Goal: Task Accomplishment & Management: Use online tool/utility

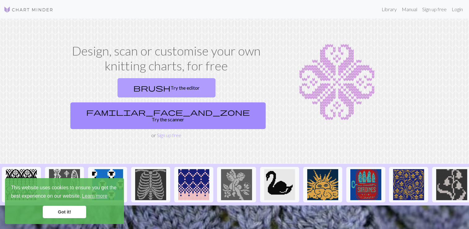
click at [121, 90] on link "brush Try the editor" at bounding box center [166, 87] width 98 height 19
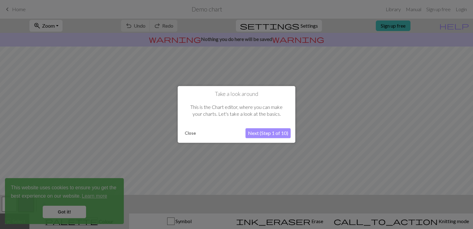
click at [262, 134] on button "Next (Step 1 of 10)" at bounding box center [268, 133] width 45 height 10
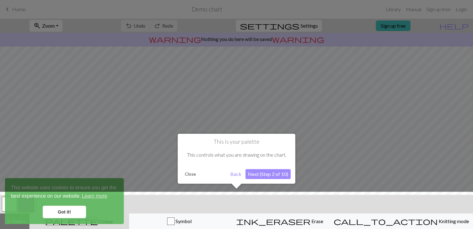
click at [273, 173] on button "Next (Step 2 of 10)" at bounding box center [268, 174] width 45 height 10
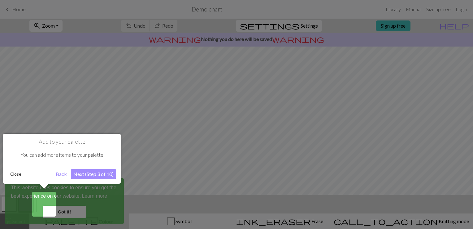
click at [108, 174] on button "Next (Step 3 of 10)" at bounding box center [93, 174] width 45 height 10
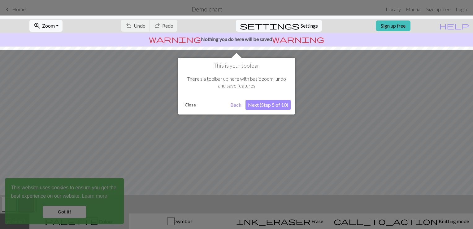
click at [280, 108] on button "Next (Step 5 of 10)" at bounding box center [268, 105] width 45 height 10
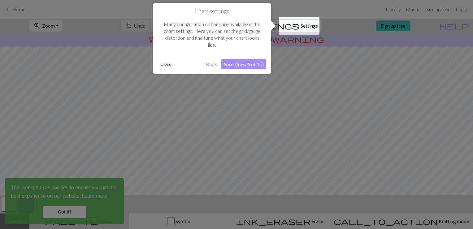
click at [260, 65] on button "Next (Step 6 of 10)" at bounding box center [243, 64] width 45 height 10
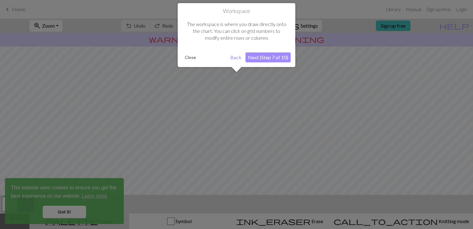
scroll to position [37, 0]
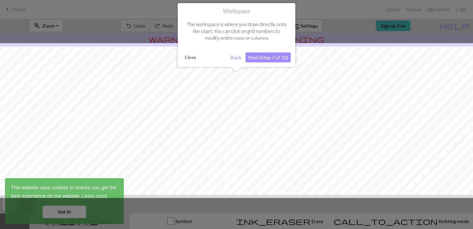
click at [276, 54] on button "Next (Step 7 of 10)" at bounding box center [268, 57] width 45 height 10
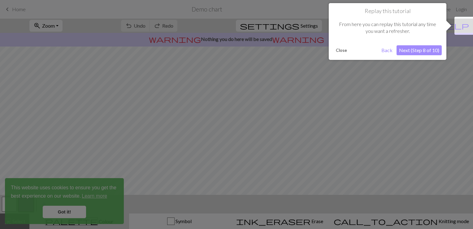
click at [426, 51] on button "Next (Step 8 of 10)" at bounding box center [419, 50] width 45 height 10
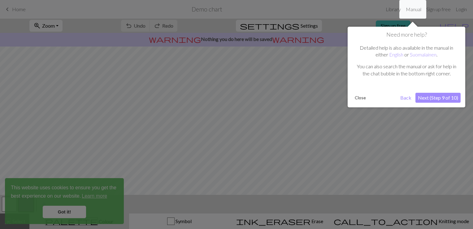
click at [459, 96] on button "Next (Step 9 of 10)" at bounding box center [438, 98] width 45 height 10
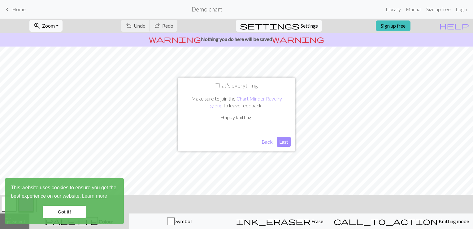
click at [285, 139] on button "Last" at bounding box center [284, 142] width 14 height 10
click at [60, 214] on link "Got it!" at bounding box center [64, 211] width 43 height 12
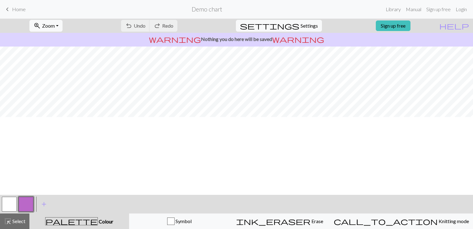
scroll to position [0, 0]
click at [155, 25] on div "undo Undo Undo redo Redo Redo" at bounding box center [150, 26] width 66 height 14
click at [182, 30] on div "undo Undo Undo redo Redo Redo" at bounding box center [150, 26] width 66 height 14
click at [291, 25] on span "settings" at bounding box center [269, 25] width 59 height 9
select select "aran"
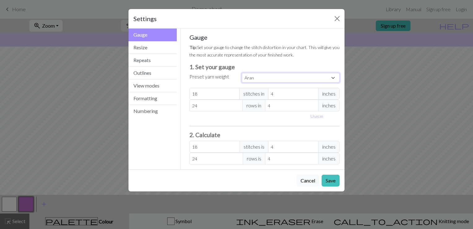
click at [291, 79] on select "Custom Square Lace Light Fingering Fingering Sport Double knit Worsted Aran Bul…" at bounding box center [291, 78] width 98 height 10
click at [294, 78] on select "Custom Square Lace Light Fingering Fingering Sport Double knit Worsted Aran Bul…" at bounding box center [291, 78] width 98 height 10
click at [218, 95] on input "18" at bounding box center [215, 94] width 51 height 12
click at [164, 49] on button "Resize" at bounding box center [153, 47] width 48 height 13
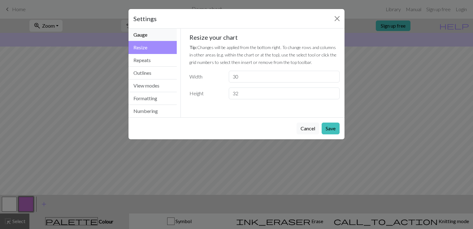
click at [168, 39] on button "Gauge" at bounding box center [153, 35] width 48 height 13
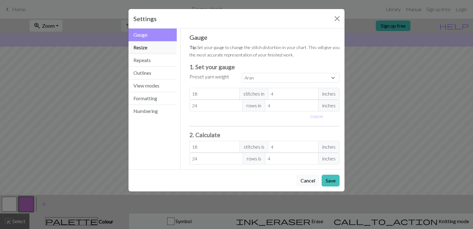
click at [162, 46] on button "Resize" at bounding box center [153, 47] width 48 height 13
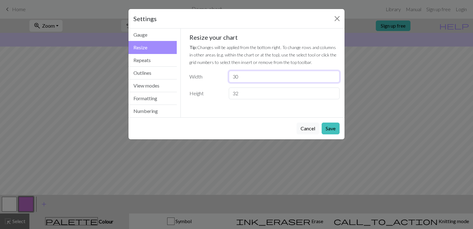
drag, startPoint x: 280, startPoint y: 81, endPoint x: 215, endPoint y: 79, distance: 64.8
click at [215, 79] on div "Width 30" at bounding box center [265, 77] width 158 height 12
type input "200"
drag, startPoint x: 242, startPoint y: 94, endPoint x: 228, endPoint y: 95, distance: 13.7
click at [228, 95] on div "32" at bounding box center [284, 93] width 118 height 12
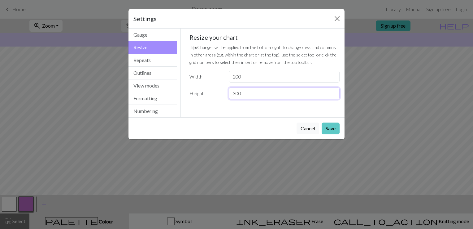
type input "300"
click at [334, 127] on button "Save" at bounding box center [331, 128] width 18 height 12
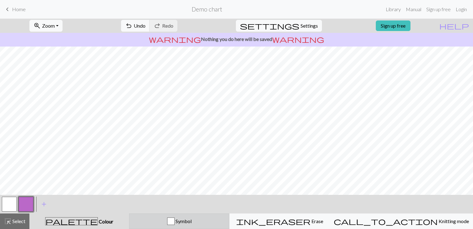
click at [192, 219] on span "Symbol" at bounding box center [183, 221] width 17 height 6
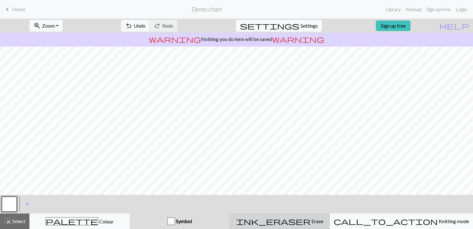
click at [302, 221] on span "ink_eraser" at bounding box center [273, 221] width 74 height 9
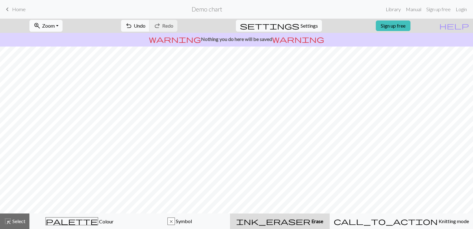
click at [63, 24] on button "zoom_in Zoom Zoom" at bounding box center [45, 26] width 33 height 12
click at [4, 216] on button "highlight_alt Select Select" at bounding box center [14, 220] width 29 height 15
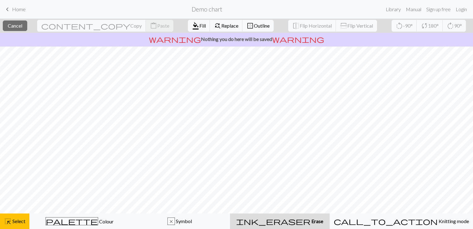
click at [296, 217] on button "ink_eraser Erase Erase" at bounding box center [280, 220] width 100 height 15
click at [414, 6] on link "Manual" at bounding box center [414, 9] width 20 height 12
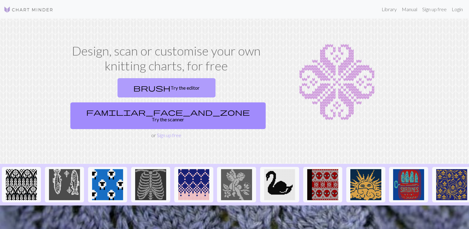
click at [129, 91] on link "brush Try the editor" at bounding box center [166, 87] width 98 height 19
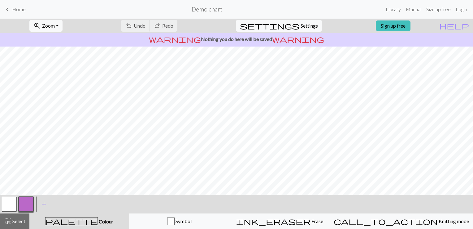
click at [12, 205] on button "button" at bounding box center [9, 203] width 15 height 15
click at [302, 27] on span "Settings" at bounding box center [309, 25] width 17 height 7
select select "aran"
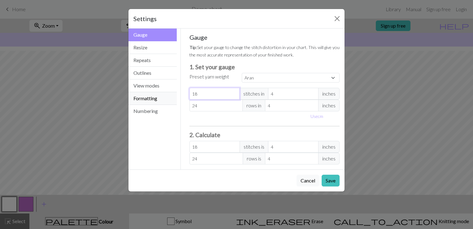
drag, startPoint x: 222, startPoint y: 96, endPoint x: 167, endPoint y: 94, distance: 55.8
click at [167, 94] on div "Gauge Gauge Resize Repeats Outlines View modes Formatting Numbering Gauge Resiz…" at bounding box center [237, 99] width 224 height 141
type input "2"
type input "20"
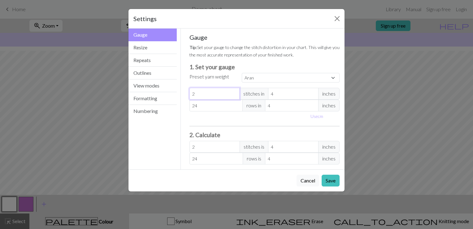
type input "20"
type input "200"
type input "20"
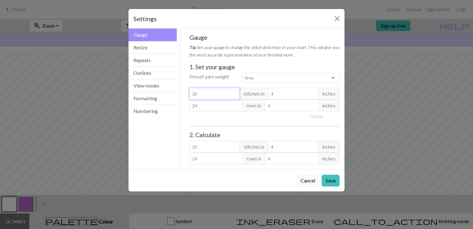
type input "2"
type input "0"
click at [152, 47] on button "Resize" at bounding box center [153, 47] width 48 height 13
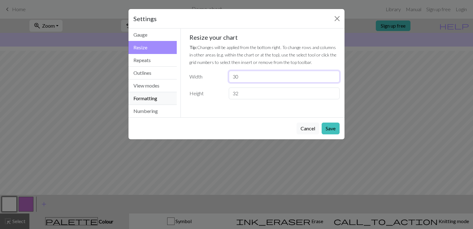
drag, startPoint x: 253, startPoint y: 77, endPoint x: 168, endPoint y: 100, distance: 87.9
click at [168, 100] on div "Resize Gauge Resize Repeats Outlines View modes Formatting Numbering Gauge Resi…" at bounding box center [237, 73] width 224 height 89
type input "200"
drag, startPoint x: 249, startPoint y: 90, endPoint x: 229, endPoint y: 90, distance: 19.5
click at [229, 90] on input "32" at bounding box center [284, 93] width 111 height 12
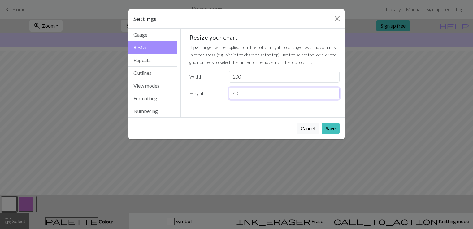
type input "4"
type input "300"
drag, startPoint x: 254, startPoint y: 78, endPoint x: 213, endPoint y: 78, distance: 40.6
click at [213, 78] on div "Width 200" at bounding box center [265, 77] width 158 height 12
type input "150"
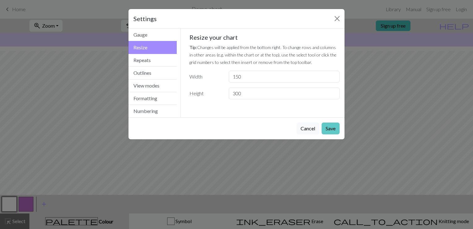
click at [331, 127] on button "Save" at bounding box center [331, 128] width 18 height 12
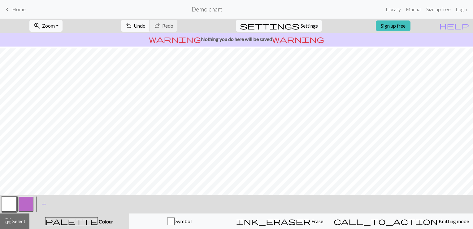
scroll to position [254, 0]
click at [301, 24] on span "Settings" at bounding box center [309, 25] width 17 height 7
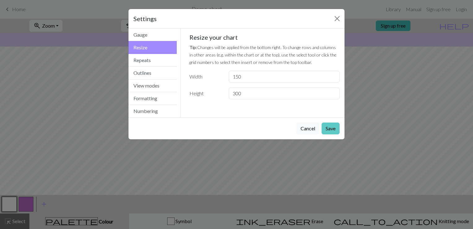
click at [327, 126] on button "Save" at bounding box center [331, 128] width 18 height 12
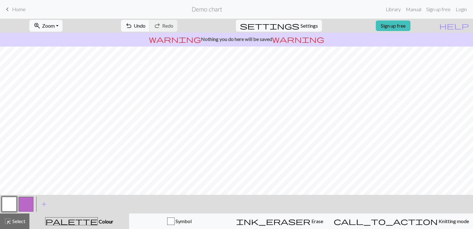
drag, startPoint x: 24, startPoint y: 205, endPoint x: 36, endPoint y: 191, distance: 17.8
click at [24, 205] on button "button" at bounding box center [26, 203] width 15 height 15
click at [305, 21] on button "settings Settings" at bounding box center [279, 26] width 86 height 12
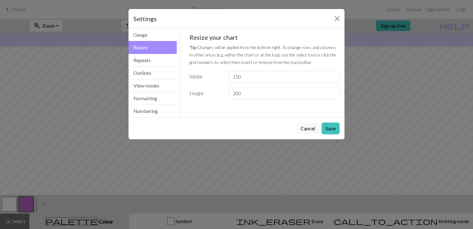
click at [305, 21] on div "Settings" at bounding box center [237, 19] width 216 height 20
click at [171, 64] on button "Repeats" at bounding box center [153, 60] width 48 height 13
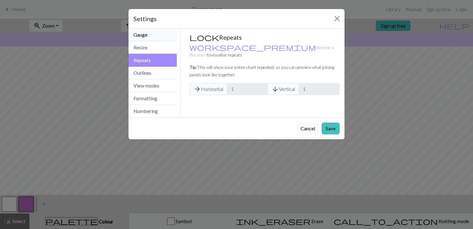
click at [169, 34] on button "Gauge" at bounding box center [153, 35] width 48 height 13
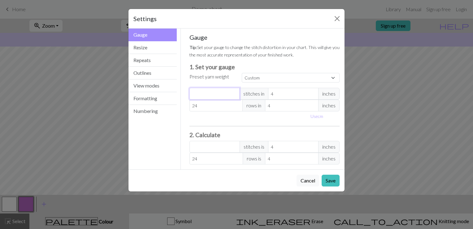
click at [227, 90] on input "number" at bounding box center [215, 94] width 51 height 12
type input "1"
type input "18"
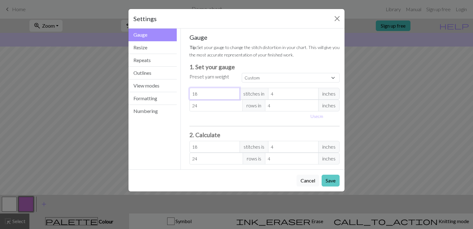
type input "18"
click at [333, 179] on button "Save" at bounding box center [331, 180] width 18 height 12
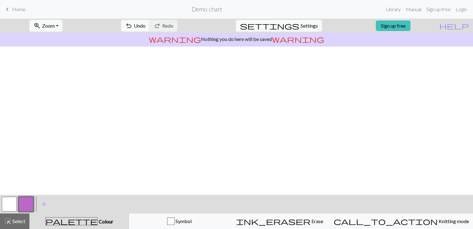
scroll to position [0, 0]
drag, startPoint x: 440, startPoint y: 40, endPoint x: 448, endPoint y: 28, distance: 14.5
click at [436, 28] on div "zoom_in Zoom Zoom Fit all Fit width Fit height 50% 100% 150% 200% undo Undo Und…" at bounding box center [218, 26] width 436 height 14
click at [11, 200] on button "button" at bounding box center [9, 203] width 15 height 15
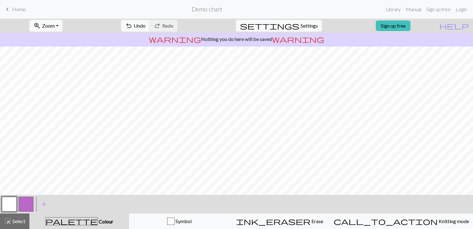
click at [30, 201] on button "button" at bounding box center [26, 203] width 15 height 15
click at [14, 31] on div "zoom_in Zoom Zoom Fit all Fit width Fit height 50% 100% 150% 200% undo Undo Und…" at bounding box center [218, 26] width 436 height 14
click at [16, 224] on span "Select" at bounding box center [18, 221] width 14 height 6
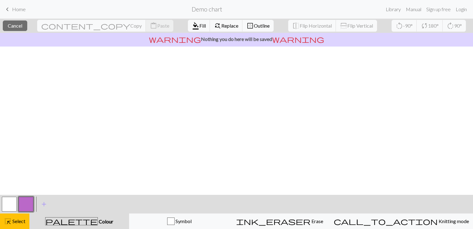
scroll to position [0, 0]
click at [29, 201] on button "button" at bounding box center [26, 203] width 15 height 15
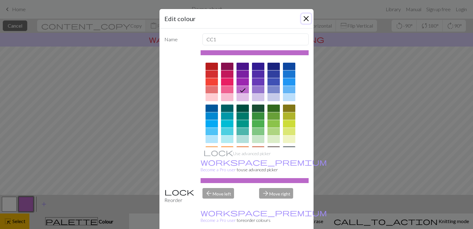
click at [303, 18] on button "Close" at bounding box center [307, 19] width 10 height 10
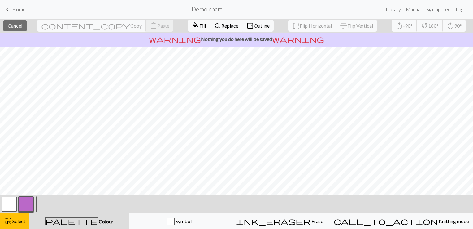
click at [11, 205] on button "button" at bounding box center [9, 203] width 15 height 15
click at [17, 222] on span "Select" at bounding box center [18, 221] width 14 height 6
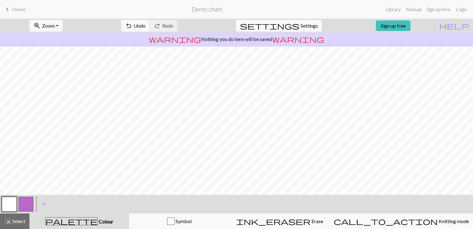
click at [26, 199] on button "button" at bounding box center [26, 203] width 15 height 15
click at [45, 203] on span "add" at bounding box center [43, 204] width 7 height 9
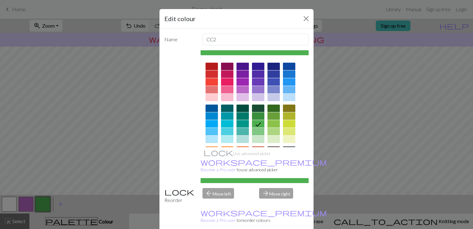
click at [211, 66] on div at bounding box center [212, 66] width 12 height 7
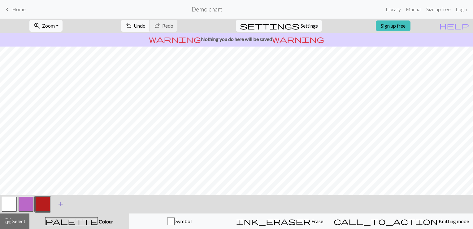
click at [58, 201] on span "add" at bounding box center [60, 204] width 7 height 9
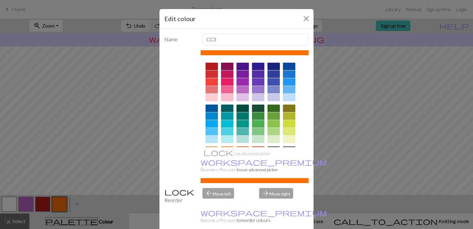
click at [207, 97] on div at bounding box center [212, 97] width 12 height 7
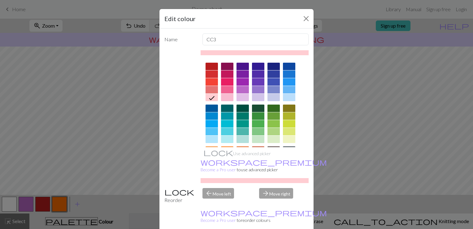
drag, startPoint x: 274, startPoint y: 221, endPoint x: 241, endPoint y: 217, distance: 33.2
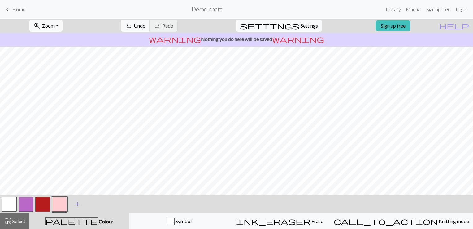
click at [76, 204] on span "add" at bounding box center [77, 204] width 7 height 9
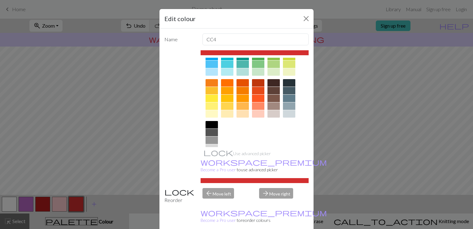
scroll to position [86, 0]
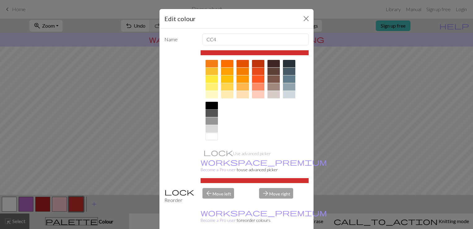
click at [206, 105] on div at bounding box center [212, 105] width 12 height 7
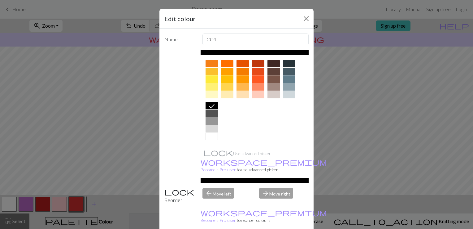
drag, startPoint x: 277, startPoint y: 221, endPoint x: 206, endPoint y: 216, distance: 70.5
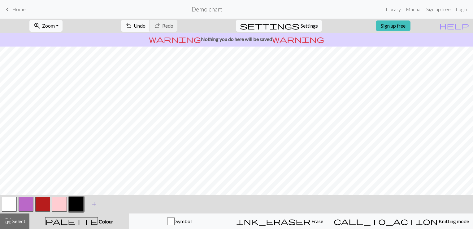
click at [92, 199] on button "add Add a colour" at bounding box center [93, 203] width 15 height 15
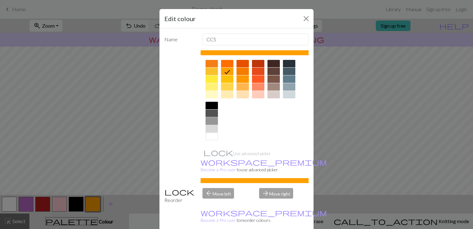
click at [213, 117] on div at bounding box center [212, 120] width 12 height 7
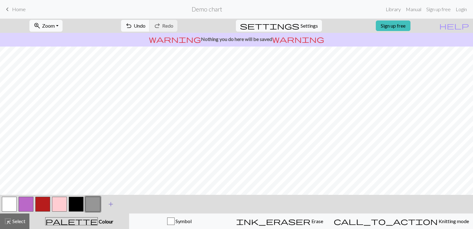
click at [111, 200] on span "add" at bounding box center [110, 204] width 7 height 9
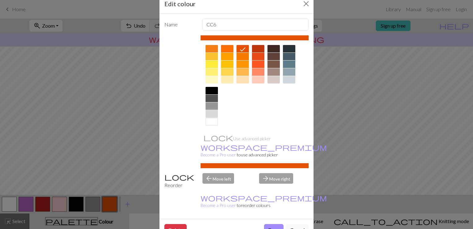
click at [206, 112] on div at bounding box center [212, 113] width 12 height 7
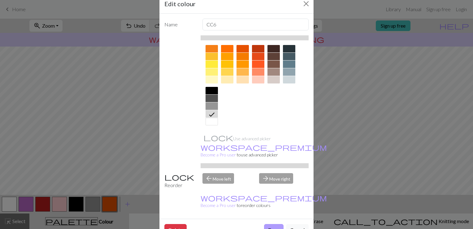
click at [278, 224] on button "Done" at bounding box center [274, 230] width 20 height 12
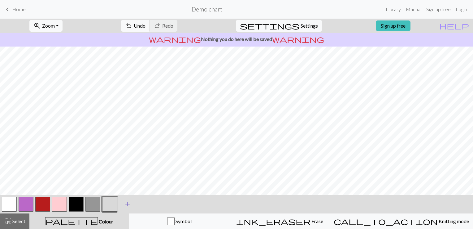
click at [129, 204] on span "add" at bounding box center [127, 204] width 7 height 9
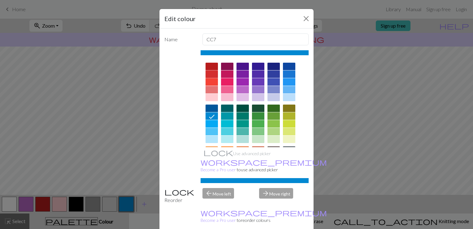
click at [211, 74] on div at bounding box center [212, 73] width 12 height 7
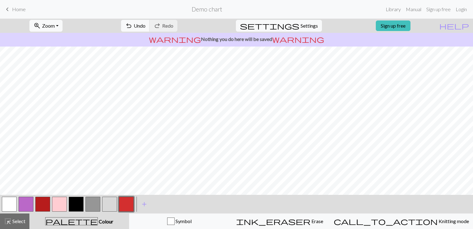
drag, startPoint x: 126, startPoint y: 205, endPoint x: 68, endPoint y: 205, distance: 57.0
click at [68, 205] on div at bounding box center [68, 204] width 134 height 17
click at [126, 205] on button "button" at bounding box center [126, 203] width 15 height 15
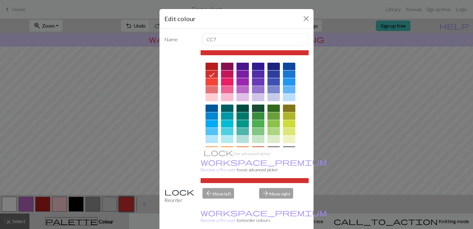
click at [208, 188] on div "arrow_back Move left" at bounding box center [227, 196] width 57 height 16
click at [212, 180] on div "Name CC7 Use advanced picker workspace_premium Become a Pro user to use advance…" at bounding box center [237, 131] width 154 height 205
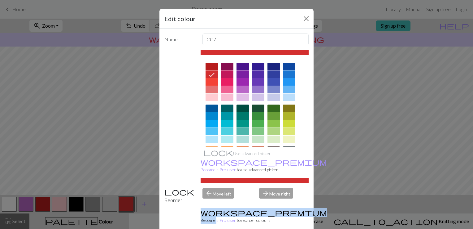
click at [212, 180] on div "Name CC7 Use advanced picker workspace_premium Become a Pro user to use advance…" at bounding box center [237, 131] width 154 height 205
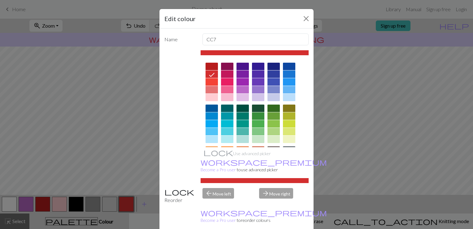
drag, startPoint x: 212, startPoint y: 180, endPoint x: 201, endPoint y: 183, distance: 11.5
click at [205, 188] on div "arrow_back Move left" at bounding box center [227, 196] width 57 height 16
click at [304, 19] on button "Close" at bounding box center [307, 19] width 10 height 10
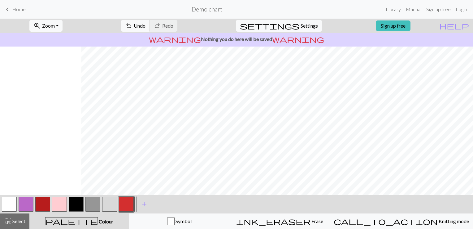
scroll to position [0, 803]
click at [72, 206] on button "button" at bounding box center [76, 203] width 15 height 15
click at [76, 203] on button "button" at bounding box center [76, 203] width 15 height 15
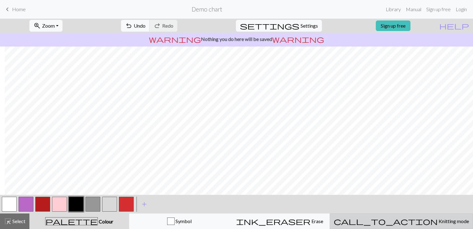
click at [438, 220] on span "Knitting mode" at bounding box center [453, 221] width 31 height 6
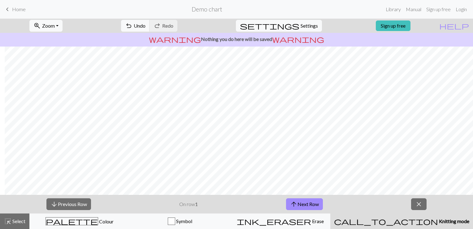
click at [409, 217] on button "call_to_action Knitting mode Knitting mode" at bounding box center [402, 220] width 143 height 15
click at [438, 222] on span "Knitting mode" at bounding box center [453, 221] width 31 height 6
drag, startPoint x: 397, startPoint y: 217, endPoint x: 364, endPoint y: 227, distance: 34.8
click at [396, 218] on button "call_to_action Knitting mode Knitting mode" at bounding box center [402, 220] width 143 height 15
click at [230, 225] on button "Symbol" at bounding box center [180, 220] width 100 height 15
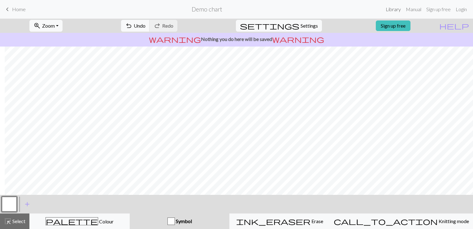
click at [397, 10] on link "Library" at bounding box center [394, 9] width 20 height 12
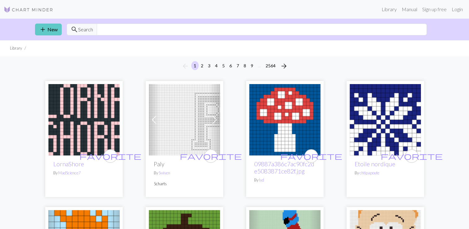
click at [46, 25] on link "add New" at bounding box center [48, 30] width 27 height 12
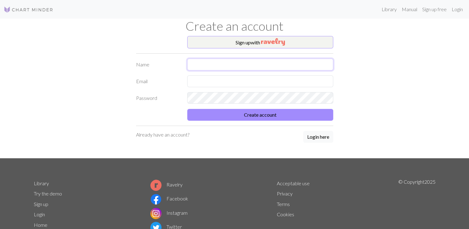
click at [232, 63] on input "text" at bounding box center [260, 65] width 146 height 12
type input "Agata Brandenburger"
type input "kodokuhayes@gmail.com"
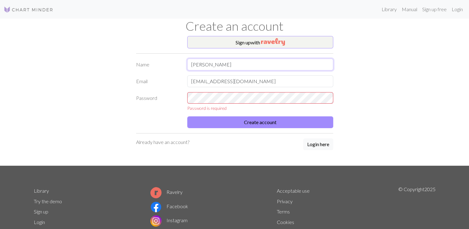
click at [201, 64] on input "Agata Brandenburger" at bounding box center [260, 65] width 146 height 12
click at [204, 65] on input "Agata Brandenburger" at bounding box center [260, 65] width 146 height 12
drag, startPoint x: 205, startPoint y: 65, endPoint x: 165, endPoint y: 61, distance: 40.5
click at [181, 64] on div "Name Agata Brandenburger" at bounding box center [234, 65] width 205 height 12
type input "[PERSON_NAME]"
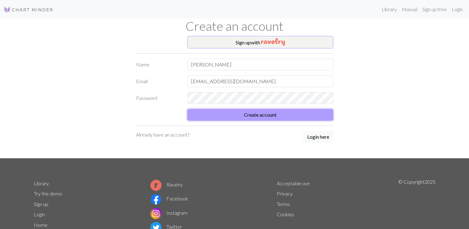
click at [276, 112] on button "Create account" at bounding box center [260, 115] width 146 height 12
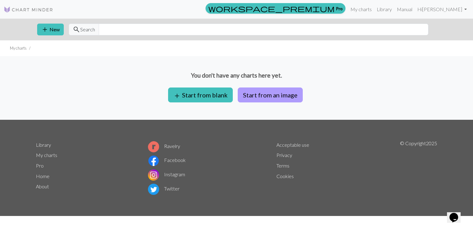
click at [259, 92] on button "Start from an image" at bounding box center [270, 94] width 65 height 15
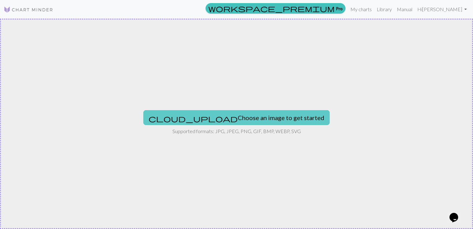
click at [268, 116] on button "cloud_upload Choose an image to get started" at bounding box center [236, 117] width 187 height 15
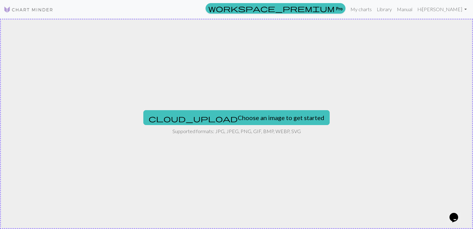
drag, startPoint x: 230, startPoint y: 54, endPoint x: 139, endPoint y: 82, distance: 95.2
click at [139, 82] on div "cloud_upload Choose an image to get started Supported formats: JPG, JPEG, PNG, …" at bounding box center [236, 124] width 473 height 210
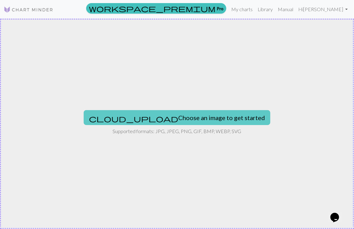
click at [203, 117] on button "cloud_upload Choose an image to get started" at bounding box center [177, 117] width 187 height 15
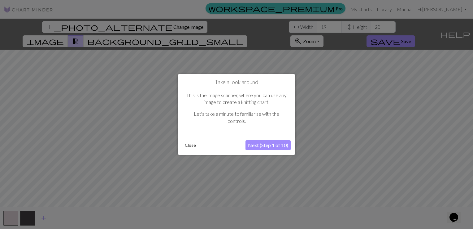
click at [266, 145] on button "Next (Step 1 of 10)" at bounding box center [268, 145] width 45 height 10
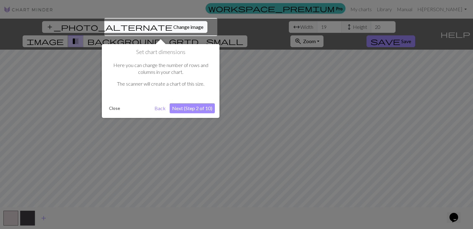
click at [146, 25] on div at bounding box center [160, 27] width 113 height 18
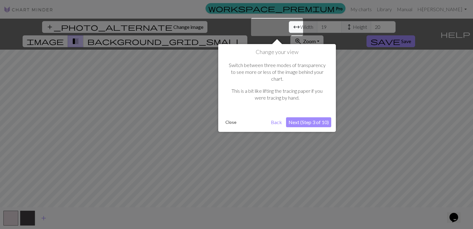
click at [315, 117] on button "Next (Step 3 of 10)" at bounding box center [308, 122] width 45 height 10
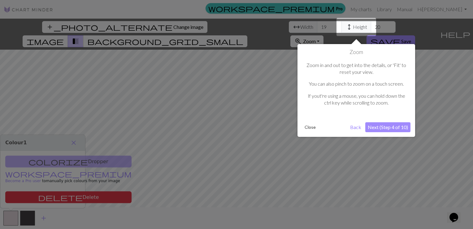
click at [402, 126] on button "Next (Step 4 of 10)" at bounding box center [388, 127] width 45 height 10
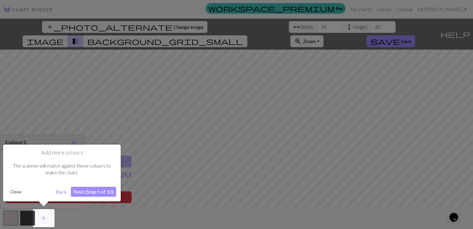
click at [87, 194] on button "Next (Step 5 of 10)" at bounding box center [93, 192] width 45 height 10
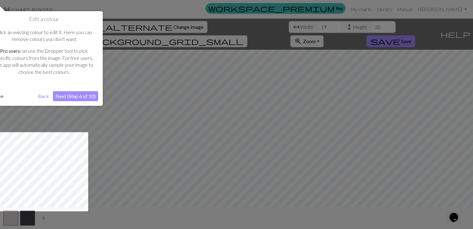
click at [79, 91] on div "Edit a colour Click an existing colour to edit it. Here you can remove colours …" at bounding box center [44, 58] width 118 height 95
click at [83, 94] on button "Next (Step 6 of 10)" at bounding box center [75, 96] width 45 height 10
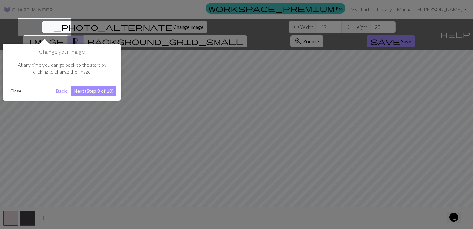
click at [85, 91] on button "Next (Step 8 of 10)" at bounding box center [93, 91] width 45 height 10
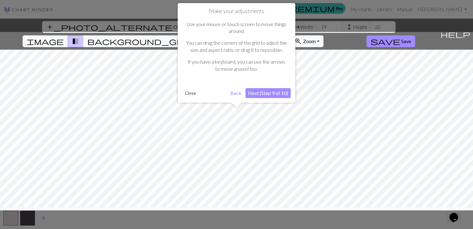
click at [286, 90] on button "Next (Step 9 of 10)" at bounding box center [268, 93] width 45 height 10
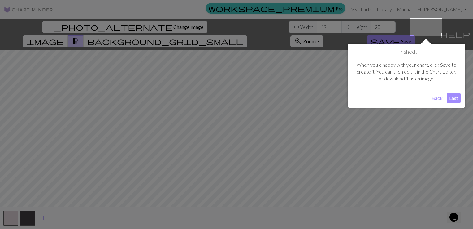
click at [453, 95] on button "Last" at bounding box center [454, 98] width 14 height 10
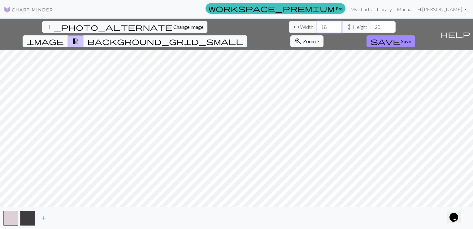
drag, startPoint x: 154, startPoint y: 28, endPoint x: 147, endPoint y: 27, distance: 6.6
click at [317, 27] on input "18" at bounding box center [329, 27] width 25 height 12
drag, startPoint x: 147, startPoint y: 27, endPoint x: 128, endPoint y: 25, distance: 19.6
click at [289, 25] on div "arrow_range Width 18 height Height 20" at bounding box center [342, 27] width 107 height 12
type input "180"
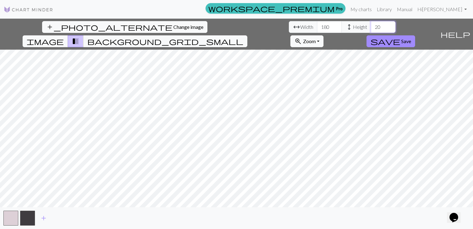
drag, startPoint x: 200, startPoint y: 26, endPoint x: 189, endPoint y: 24, distance: 11.0
click at [289, 24] on div "arrow_range Width 180 height Height 20" at bounding box center [342, 27] width 107 height 12
type input "3"
type input "2"
click at [371, 25] on input "number" at bounding box center [383, 27] width 25 height 12
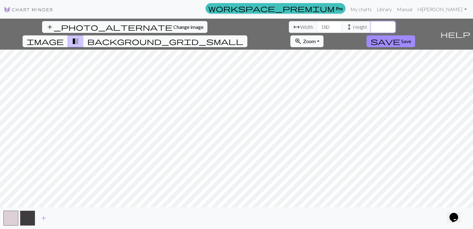
click at [371, 26] on input "number" at bounding box center [383, 27] width 25 height 12
click at [371, 23] on input "number" at bounding box center [383, 27] width 25 height 12
click at [371, 24] on input "1" at bounding box center [383, 27] width 25 height 12
type input "2"
click at [371, 24] on input "2" at bounding box center [383, 27] width 25 height 12
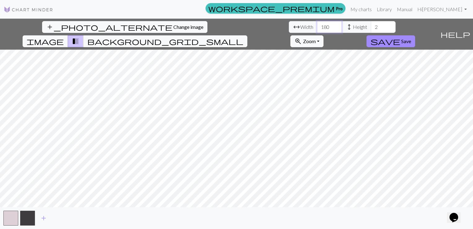
type input "181"
click at [317, 25] on input "181" at bounding box center [329, 27] width 25 height 12
click at [317, 26] on input "181" at bounding box center [329, 27] width 25 height 12
click at [317, 27] on input "181" at bounding box center [329, 27] width 25 height 12
click at [371, 23] on input "2" at bounding box center [383, 27] width 25 height 12
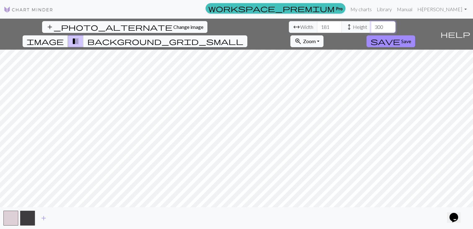
type input "300"
type input "182"
click at [317, 24] on input "182" at bounding box center [329, 27] width 25 height 12
click at [371, 26] on input "300" at bounding box center [383, 27] width 25 height 12
click at [248, 35] on button "background_grid_small" at bounding box center [165, 41] width 164 height 12
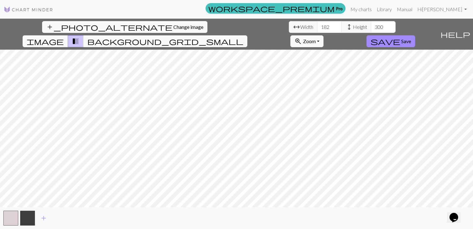
click at [79, 37] on span "transition_fade" at bounding box center [75, 41] width 7 height 9
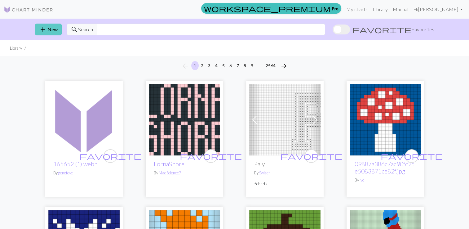
click at [57, 25] on button "add New" at bounding box center [48, 30] width 27 height 12
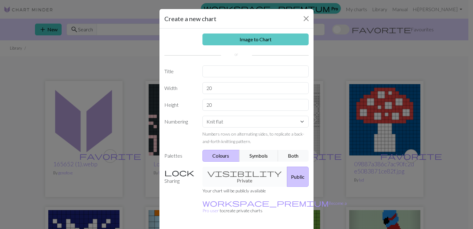
click at [258, 39] on link "Image to Chart" at bounding box center [256, 39] width 107 height 12
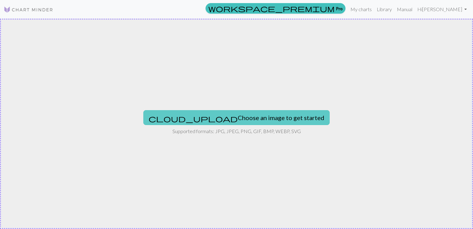
click at [250, 115] on button "cloud_upload Choose an image to get started" at bounding box center [236, 117] width 187 height 15
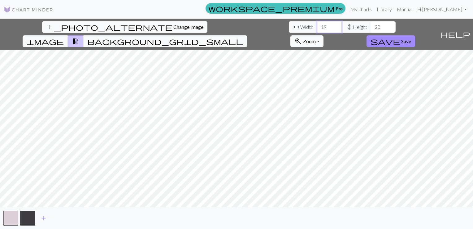
drag, startPoint x: 146, startPoint y: 23, endPoint x: 139, endPoint y: 25, distance: 7.4
click at [317, 25] on input "19" at bounding box center [329, 27] width 25 height 12
type input "150"
drag, startPoint x: 195, startPoint y: 27, endPoint x: 183, endPoint y: 27, distance: 11.8
click at [289, 27] on div "arrow_range Width 150 height Height 20" at bounding box center [342, 27] width 107 height 12
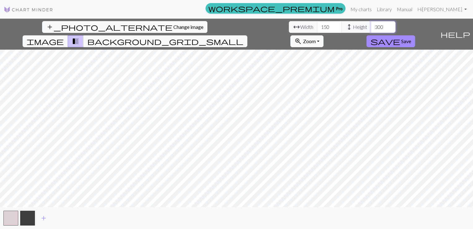
type input "300"
click at [317, 26] on input "150" at bounding box center [329, 27] width 25 height 12
type input "1"
click at [317, 26] on input "1" at bounding box center [329, 27] width 25 height 12
click at [289, 27] on div "arrow_range Width 1 height Height 300" at bounding box center [342, 27] width 107 height 12
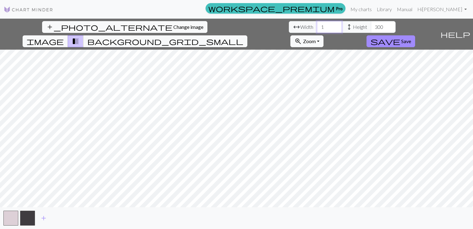
click at [317, 29] on input "1" at bounding box center [329, 27] width 25 height 12
click at [317, 29] on input "200" at bounding box center [329, 27] width 25 height 12
type input "200"
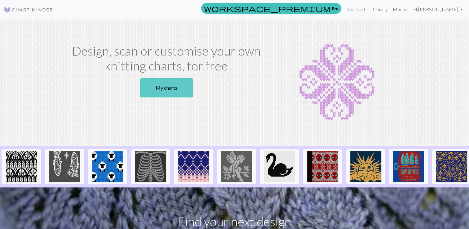
click at [151, 88] on link "My charts" at bounding box center [166, 87] width 53 height 19
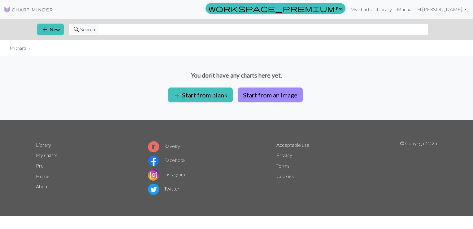
drag, startPoint x: 192, startPoint y: 97, endPoint x: 399, endPoint y: 54, distance: 211.9
click at [433, 65] on div "You don't have any charts here yet. add Start from blank Start from an image" at bounding box center [236, 88] width 473 height 64
click at [297, 96] on button "Start from an image" at bounding box center [270, 94] width 65 height 15
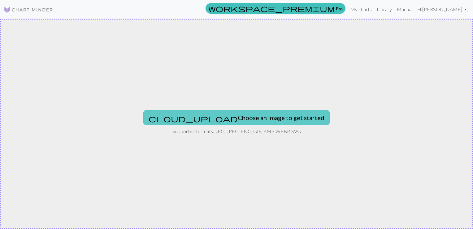
click at [269, 111] on button "cloud_upload Choose an image to get started" at bounding box center [236, 117] width 187 height 15
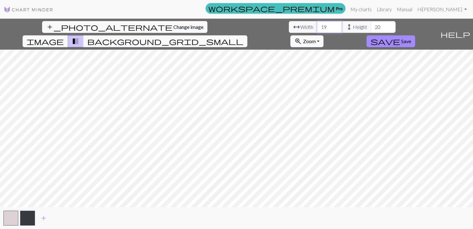
drag, startPoint x: 146, startPoint y: 27, endPoint x: 132, endPoint y: 28, distance: 14.3
click at [289, 28] on div "arrow_range Width 19 height Height 20" at bounding box center [342, 27] width 107 height 12
type input "60"
drag, startPoint x: 199, startPoint y: 27, endPoint x: 176, endPoint y: 29, distance: 23.1
click at [289, 29] on div "arrow_range Width 60 height Height 20" at bounding box center [342, 27] width 107 height 12
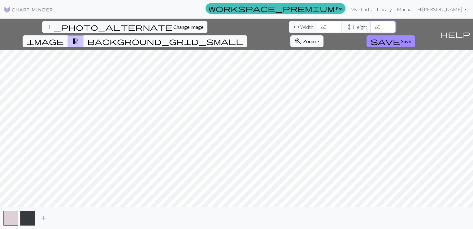
type input "60"
drag, startPoint x: 148, startPoint y: 29, endPoint x: 132, endPoint y: 29, distance: 15.5
click at [289, 29] on div "arrow_range Width 60 height Height 60" at bounding box center [342, 27] width 107 height 12
type input "80"
click at [371, 22] on input "60" at bounding box center [383, 27] width 25 height 12
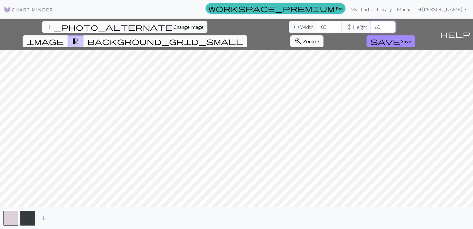
drag, startPoint x: 203, startPoint y: 32, endPoint x: 188, endPoint y: 29, distance: 15.8
click at [289, 29] on div "arrow_range Width 80 height Height 60" at bounding box center [342, 27] width 107 height 12
type input "80"
click at [238, 34] on div "add_photo_alternate Change image arrow_range Width 80 height Height 80 image tr…" at bounding box center [236, 124] width 473 height 210
click at [317, 29] on input "80" at bounding box center [329, 27] width 25 height 12
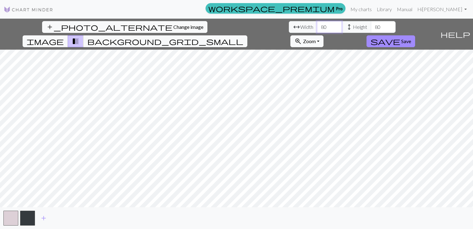
drag, startPoint x: 148, startPoint y: 29, endPoint x: 137, endPoint y: 29, distance: 10.2
click at [317, 29] on input "80" at bounding box center [329, 27] width 25 height 12
type input "150"
drag, startPoint x: 201, startPoint y: 27, endPoint x: 189, endPoint y: 26, distance: 12.1
click at [289, 26] on div "arrow_range Width 150 height Height 80" at bounding box center [342, 27] width 107 height 12
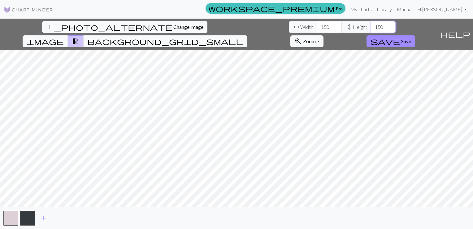
type input "150"
click at [244, 37] on span "background_grid_small" at bounding box center [165, 41] width 156 height 9
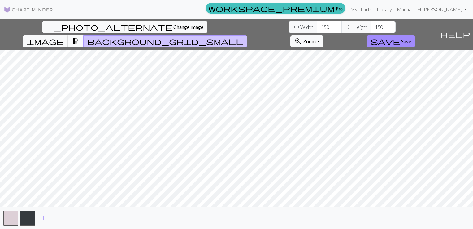
click at [79, 37] on span "transition_fade" at bounding box center [75, 41] width 7 height 9
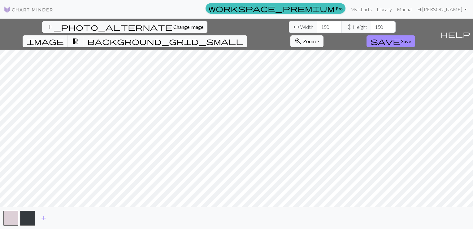
click at [64, 37] on span "image" at bounding box center [45, 41] width 37 height 9
click at [238, 207] on div "add_photo_alternate Change image arrow_range Width 150 height Height 150 image …" at bounding box center [236, 124] width 473 height 210
click at [401, 37] on span "save" at bounding box center [386, 41] width 30 height 9
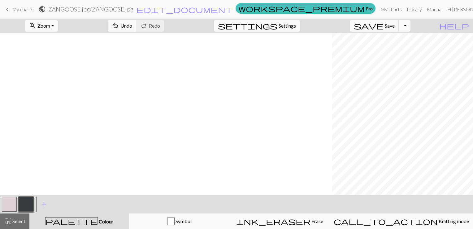
scroll to position [0, 348]
click at [58, 21] on button "zoom_in Zoom Zoom" at bounding box center [41, 26] width 33 height 12
click at [64, 74] on button "50%" at bounding box center [49, 74] width 49 height 10
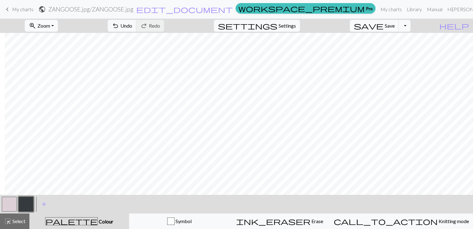
click at [58, 25] on button "zoom_in Zoom Zoom" at bounding box center [41, 26] width 33 height 12
click at [56, 73] on button "50%" at bounding box center [49, 74] width 49 height 10
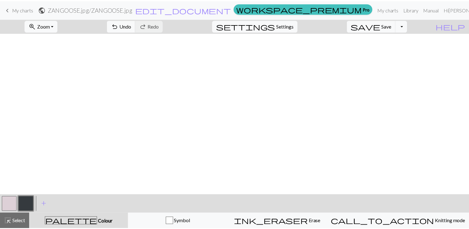
scroll to position [0, 18]
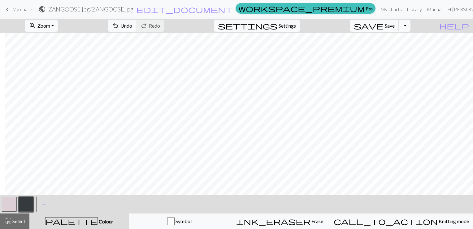
click at [8, 9] on span "keyboard_arrow_left" at bounding box center [7, 9] width 7 height 9
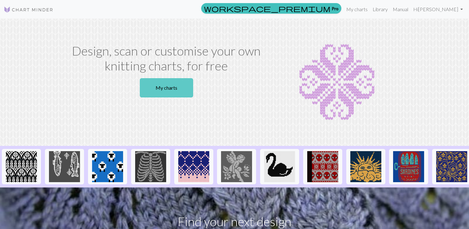
click at [188, 89] on link "My charts" at bounding box center [166, 87] width 53 height 19
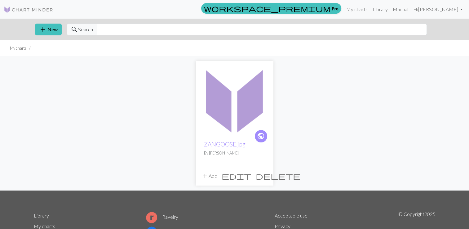
click at [251, 175] on span "edit" at bounding box center [237, 175] width 30 height 9
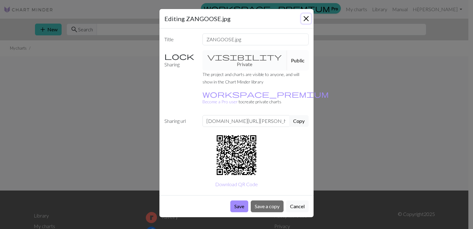
click at [306, 17] on button "Close" at bounding box center [307, 19] width 10 height 10
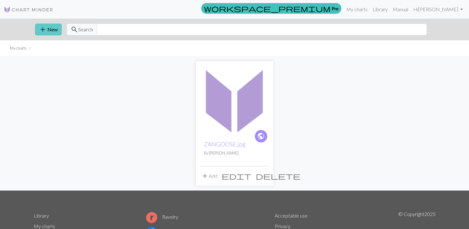
click at [51, 32] on button "add New" at bounding box center [48, 30] width 27 height 12
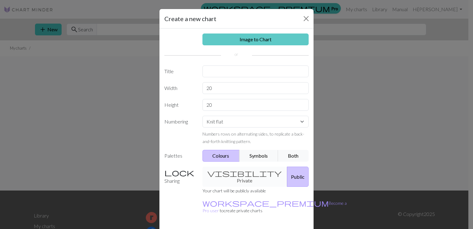
click at [276, 40] on link "Image to Chart" at bounding box center [256, 39] width 107 height 12
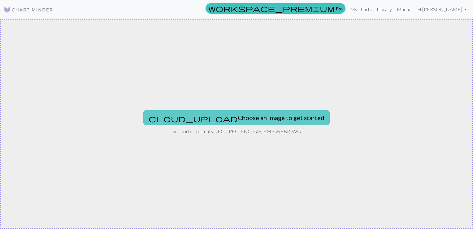
click at [240, 115] on button "cloud_upload Choose an image to get started" at bounding box center [236, 117] width 187 height 15
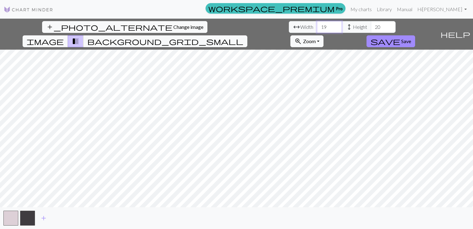
drag, startPoint x: 146, startPoint y: 24, endPoint x: 137, endPoint y: 34, distance: 13.4
click at [317, 28] on input "19" at bounding box center [329, 27] width 25 height 12
type input "150"
drag, startPoint x: 202, startPoint y: 23, endPoint x: 188, endPoint y: 29, distance: 15.5
click at [289, 28] on div "arrow_range Width 150 height Height 20" at bounding box center [342, 27] width 107 height 12
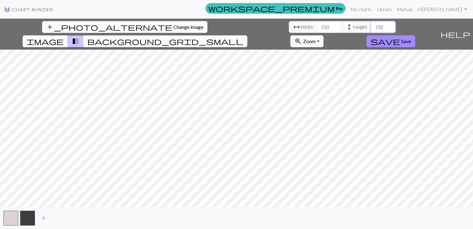
type input "150"
click at [239, 209] on div "add_photo_alternate Change image arrow_range Width 150 height Height 150 image …" at bounding box center [236, 124] width 473 height 210
click at [467, 30] on span "help" at bounding box center [456, 34] width 30 height 9
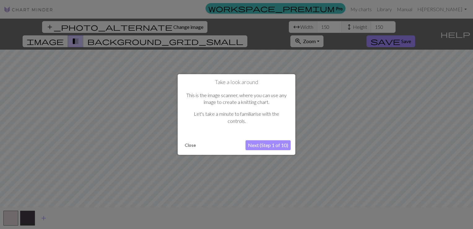
drag, startPoint x: 442, startPoint y: 56, endPoint x: 321, endPoint y: 77, distance: 122.9
click at [321, 77] on div at bounding box center [236, 114] width 473 height 229
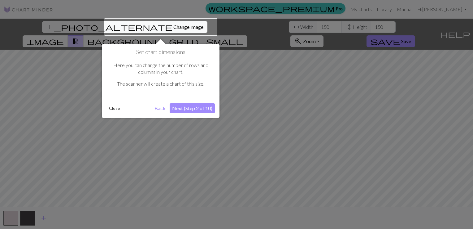
click at [152, 108] on div "Close" at bounding box center [130, 107] width 46 height 9
click at [161, 107] on button "Back" at bounding box center [160, 108] width 16 height 10
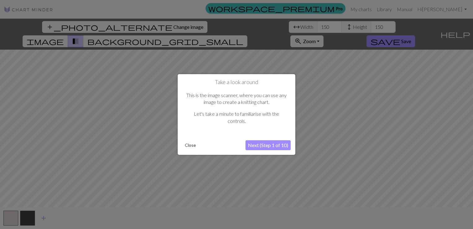
click at [192, 143] on button "Close" at bounding box center [191, 144] width 16 height 9
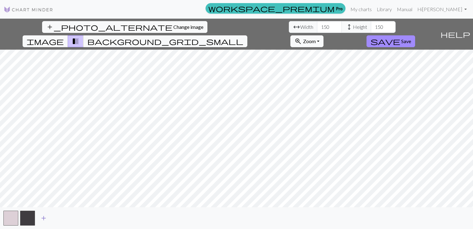
click at [44, 217] on span "add" at bounding box center [43, 218] width 7 height 9
click at [57, 216] on span "add" at bounding box center [60, 218] width 7 height 9
click at [78, 218] on span "add" at bounding box center [76, 218] width 7 height 9
click at [93, 217] on span "add" at bounding box center [93, 218] width 7 height 9
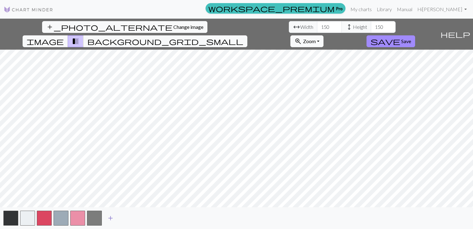
click at [108, 215] on span "add" at bounding box center [110, 218] width 7 height 9
click at [115, 212] on button "button" at bounding box center [111, 217] width 15 height 15
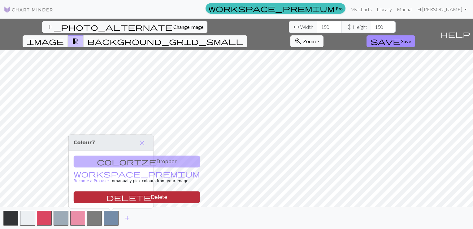
click at [131, 197] on button "delete Delete" at bounding box center [137, 197] width 126 height 12
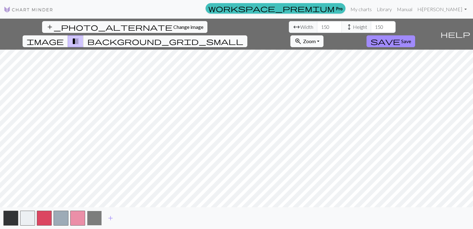
click at [97, 219] on button "button" at bounding box center [94, 217] width 15 height 15
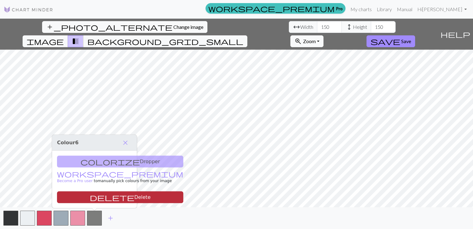
click at [110, 198] on button "delete Delete" at bounding box center [120, 197] width 126 height 12
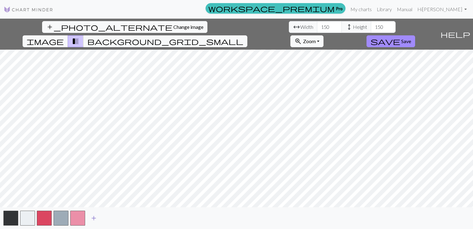
click at [99, 218] on button "add" at bounding box center [93, 218] width 15 height 12
click at [99, 218] on button "button" at bounding box center [94, 217] width 15 height 15
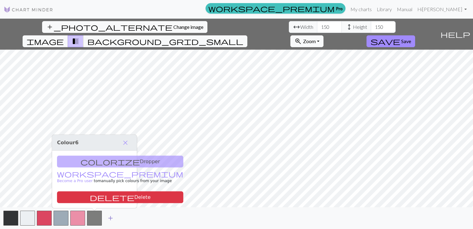
click at [111, 216] on span "add" at bounding box center [110, 218] width 7 height 9
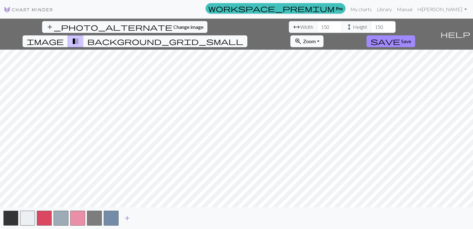
click at [130, 215] on span "add" at bounding box center [127, 218] width 7 height 9
click at [142, 217] on span "add" at bounding box center [143, 218] width 7 height 9
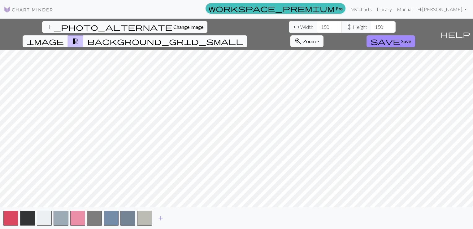
click at [244, 37] on span "background_grid_small" at bounding box center [165, 41] width 156 height 9
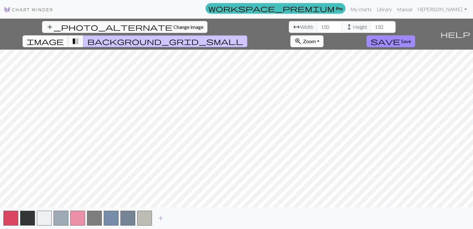
click at [64, 37] on span "image" at bounding box center [45, 41] width 37 height 9
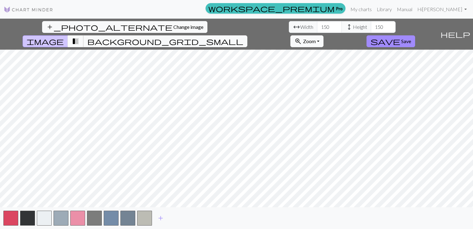
click at [84, 35] on button "transition_fade" at bounding box center [76, 41] width 16 height 12
click at [79, 37] on span "transition_fade" at bounding box center [75, 41] width 7 height 9
click at [244, 37] on span "background_grid_small" at bounding box center [165, 41] width 156 height 9
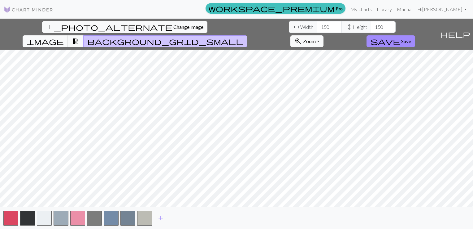
click at [68, 35] on button "image" at bounding box center [46, 41] width 46 height 12
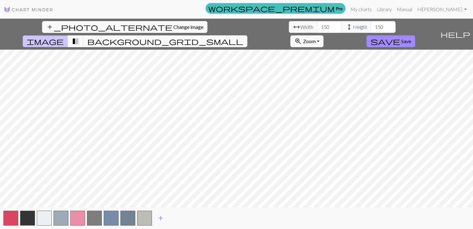
click at [161, 219] on span "add" at bounding box center [160, 218] width 7 height 9
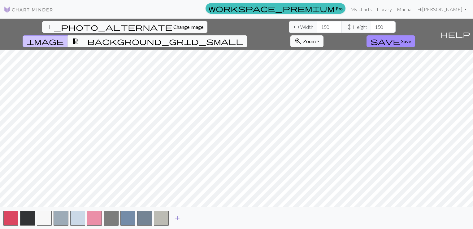
click at [161, 219] on button "button" at bounding box center [161, 217] width 15 height 15
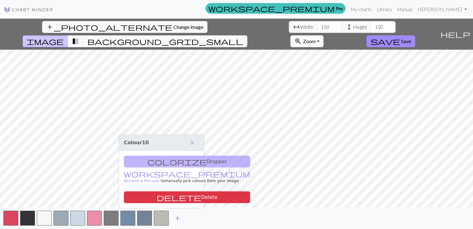
click at [178, 218] on span "add" at bounding box center [177, 218] width 7 height 9
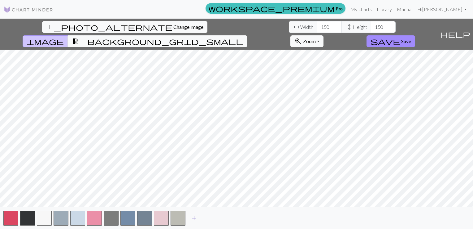
click at [196, 216] on span "add" at bounding box center [194, 218] width 7 height 9
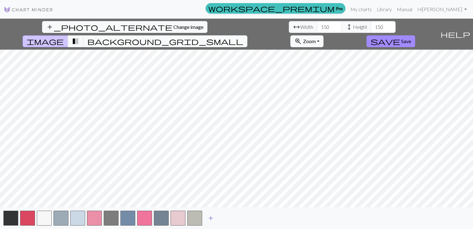
click at [214, 218] on span "add" at bounding box center [210, 218] width 7 height 9
click at [227, 214] on span "add" at bounding box center [227, 218] width 7 height 9
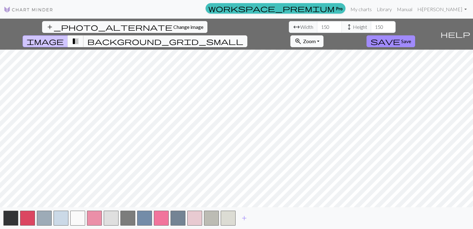
click at [79, 37] on span "transition_fade" at bounding box center [75, 41] width 7 height 9
click at [244, 37] on span "background_grid_small" at bounding box center [165, 41] width 156 height 9
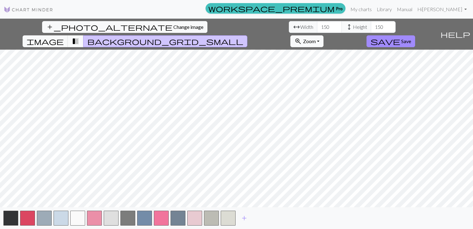
click at [79, 37] on span "transition_fade" at bounding box center [75, 41] width 7 height 9
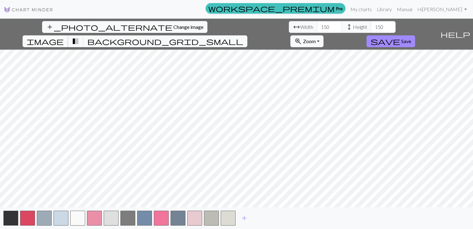
click at [68, 35] on button "image" at bounding box center [46, 41] width 46 height 12
click at [79, 37] on span "transition_fade" at bounding box center [75, 41] width 7 height 9
click at [64, 37] on span "image" at bounding box center [45, 41] width 37 height 9
click at [79, 37] on span "transition_fade" at bounding box center [75, 41] width 7 height 9
click at [412, 38] on span "Save" at bounding box center [407, 41] width 10 height 6
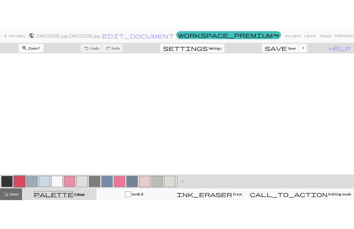
scroll to position [800, 0]
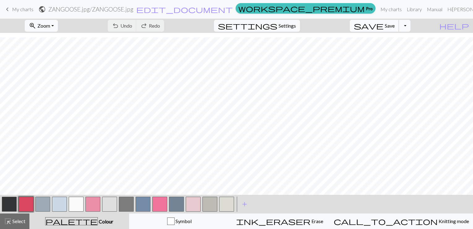
click at [395, 23] on span "Save" at bounding box center [390, 26] width 10 height 6
click at [411, 24] on button "Toggle Dropdown" at bounding box center [405, 26] width 12 height 12
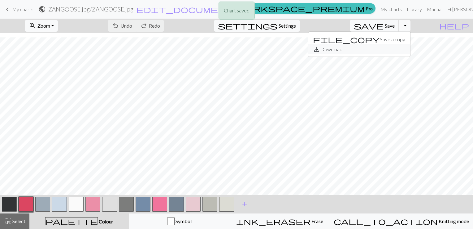
click at [404, 48] on button "save_alt Download" at bounding box center [359, 49] width 102 height 10
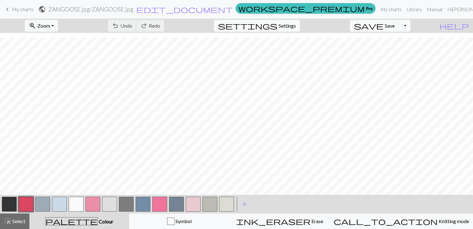
click at [411, 24] on button "Toggle Dropdown" at bounding box center [405, 26] width 12 height 12
click at [404, 48] on button "save_alt Download" at bounding box center [359, 49] width 102 height 10
click at [411, 26] on button "Toggle Dropdown" at bounding box center [405, 26] width 12 height 12
click at [411, 46] on button "save_alt Download" at bounding box center [359, 49] width 102 height 10
click at [395, 26] on span "Save" at bounding box center [390, 26] width 10 height 6
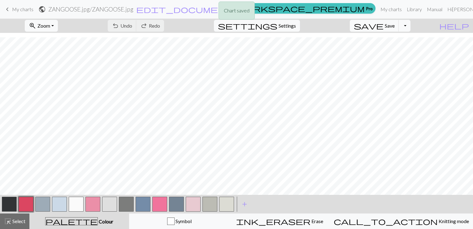
click at [398, 11] on div "Chart saved" at bounding box center [236, 12] width 473 height 24
click at [359, 28] on div "zoom_in Zoom Zoom Fit all Fit width Fit height 50% 100% 150% 200% undo Undo Und…" at bounding box center [218, 26] width 436 height 14
click at [411, 24] on button "Toggle Dropdown" at bounding box center [405, 26] width 12 height 12
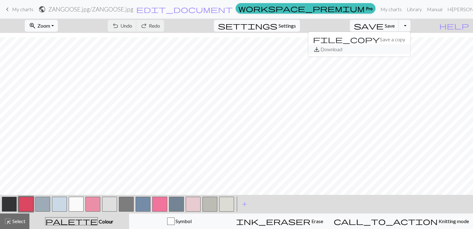
click at [408, 52] on button "save_alt Download" at bounding box center [359, 49] width 102 height 10
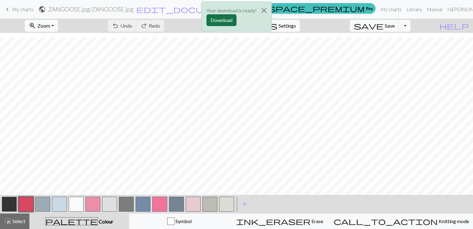
click at [235, 20] on button "Download" at bounding box center [222, 20] width 30 height 12
